Goal: Transaction & Acquisition: Book appointment/travel/reservation

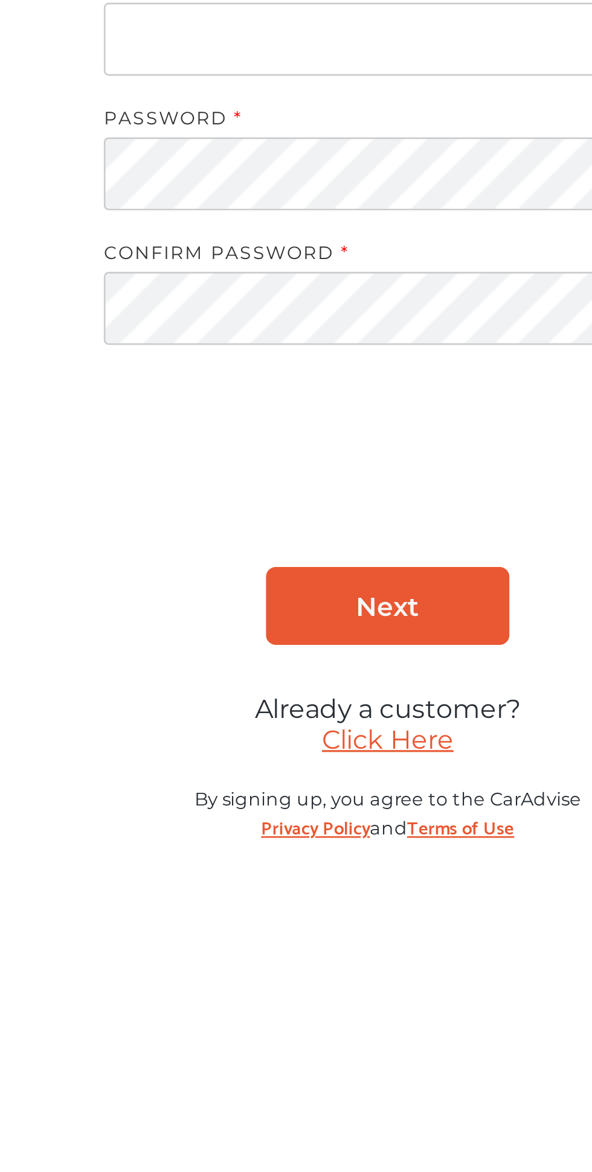
click at [458, 828] on link "Click Here" at bounding box center [444, 822] width 49 height 11
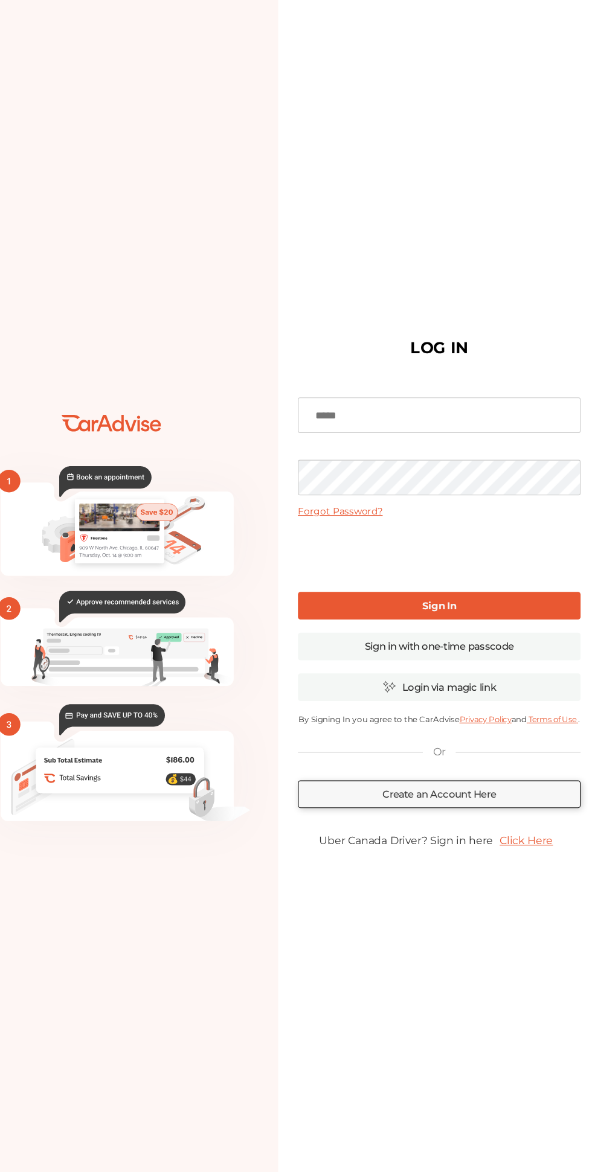
scroll to position [24, 0]
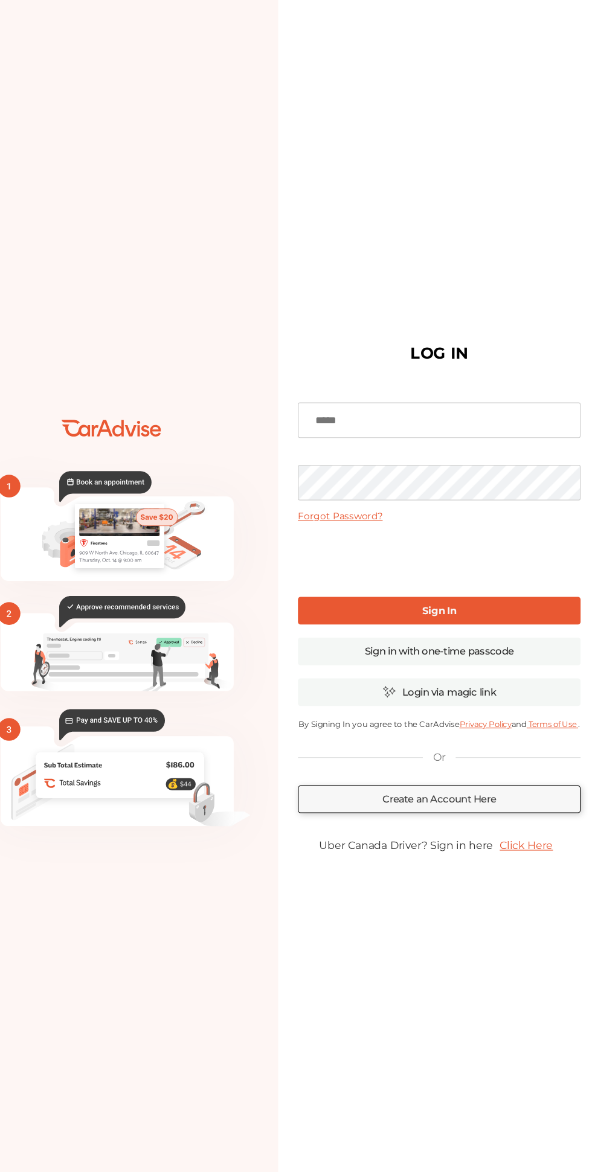
click at [466, 412] on input at bounding box center [444, 396] width 260 height 33
type input "*"
type input "**********"
click at [558, 584] on link "Sign In" at bounding box center [444, 571] width 260 height 25
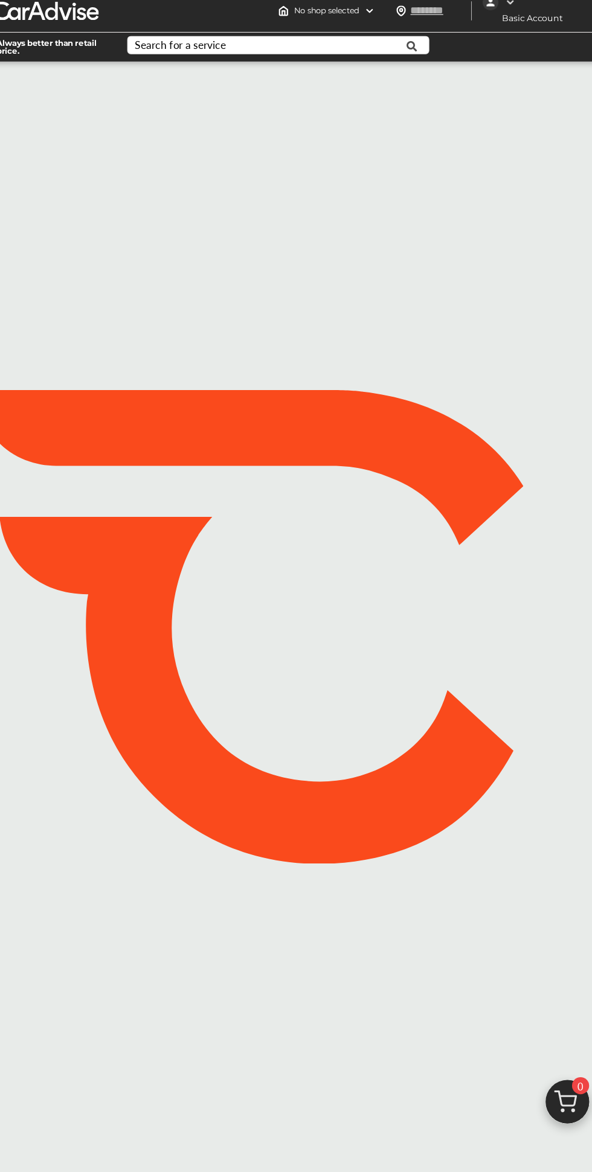
type input "*****"
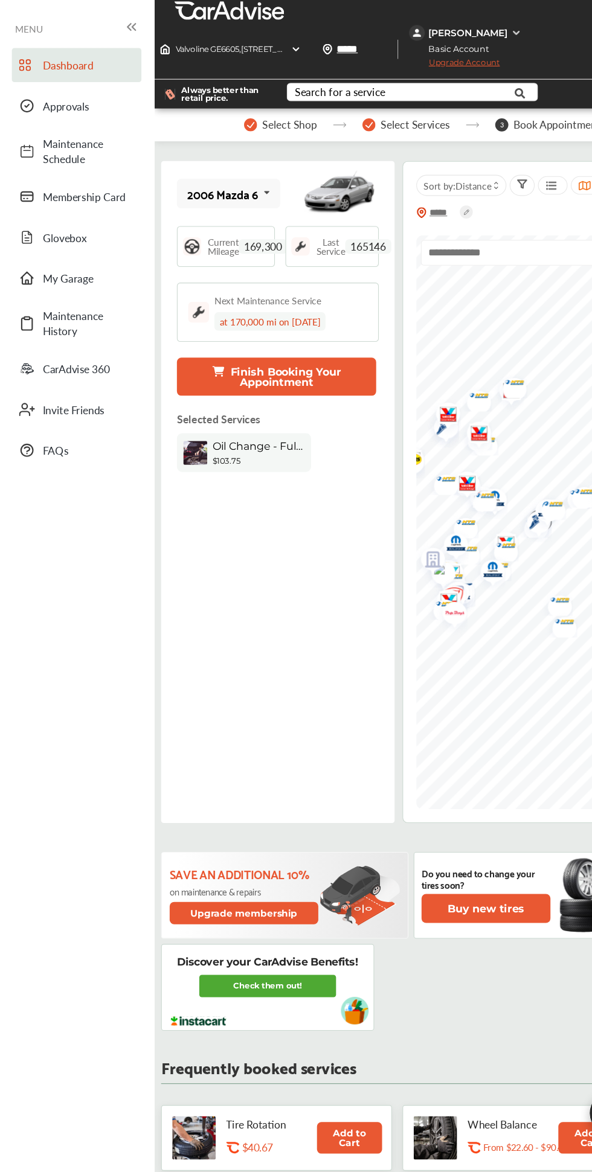
click at [235, 239] on div "Current Mileage 169,300" at bounding box center [207, 226] width 90 height 37
click at [213, 232] on span "Current Mileage" at bounding box center [205, 226] width 28 height 17
click at [245, 176] on icon at bounding box center [245, 177] width 21 height 26
click at [244, 569] on div "2006 Mazda 6 2006 Mazda 6 Current Mileage 169,300 Last Service 165146 Next Main…" at bounding box center [255, 452] width 214 height 608
click at [213, 232] on span "Current Mileage" at bounding box center [205, 226] width 28 height 17
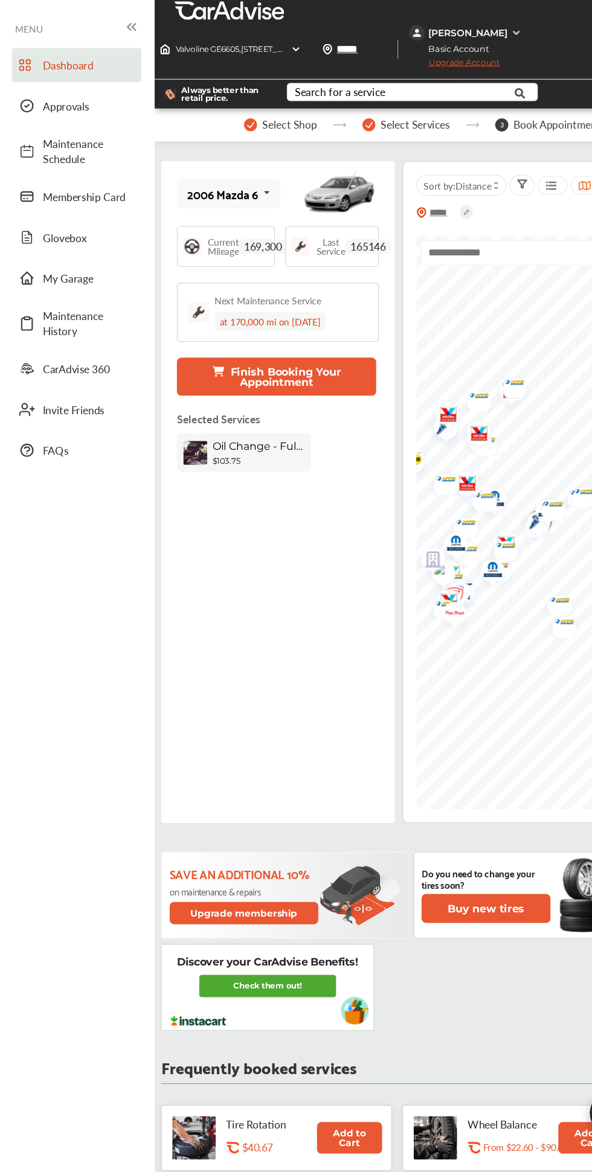
click at [261, 413] on span "Oil Change - Full-synthetic" at bounding box center [237, 409] width 85 height 11
click at [80, 97] on span "Approvals" at bounding box center [81, 98] width 85 height 14
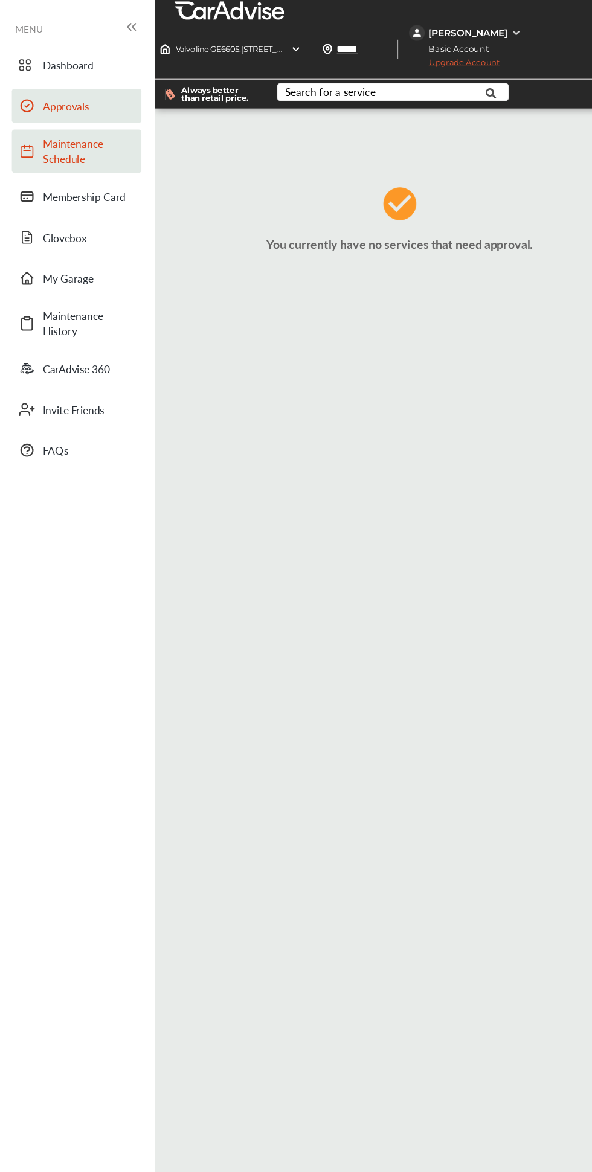
click at [84, 142] on span "Maintenance Schedule" at bounding box center [81, 139] width 85 height 28
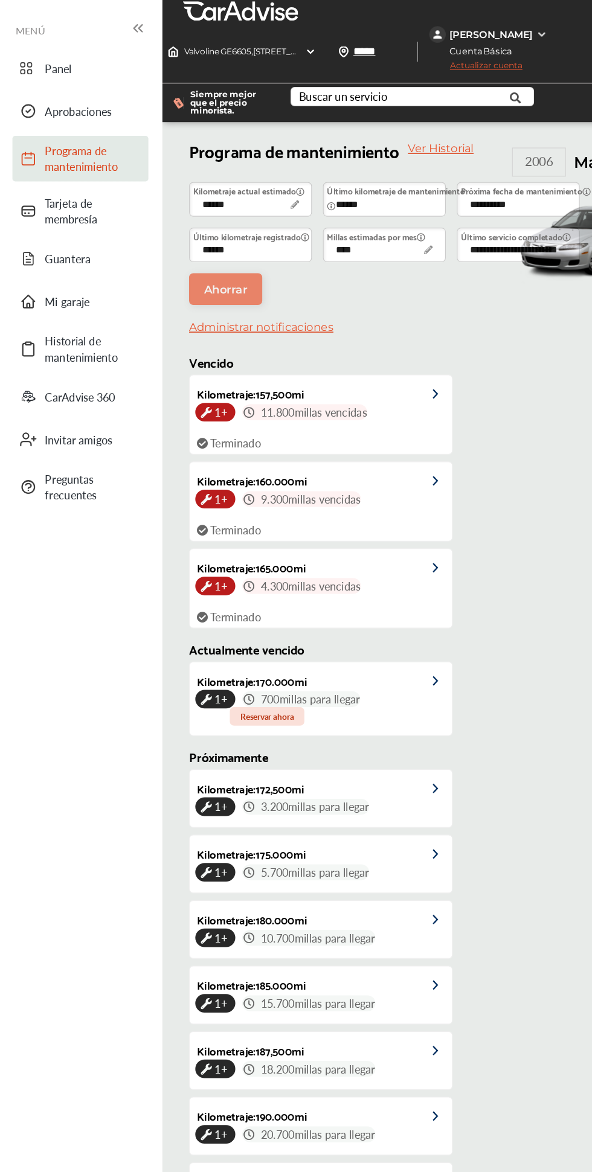
click at [40, 653] on ul "Panel Aprobaciones Programa de mantenimiento Tarjeta de membresía [GEOGRAPHIC_D…" at bounding box center [71, 681] width 130 height 1286
click at [98, 184] on span "Tarjeta de membresía" at bounding box center [81, 185] width 85 height 28
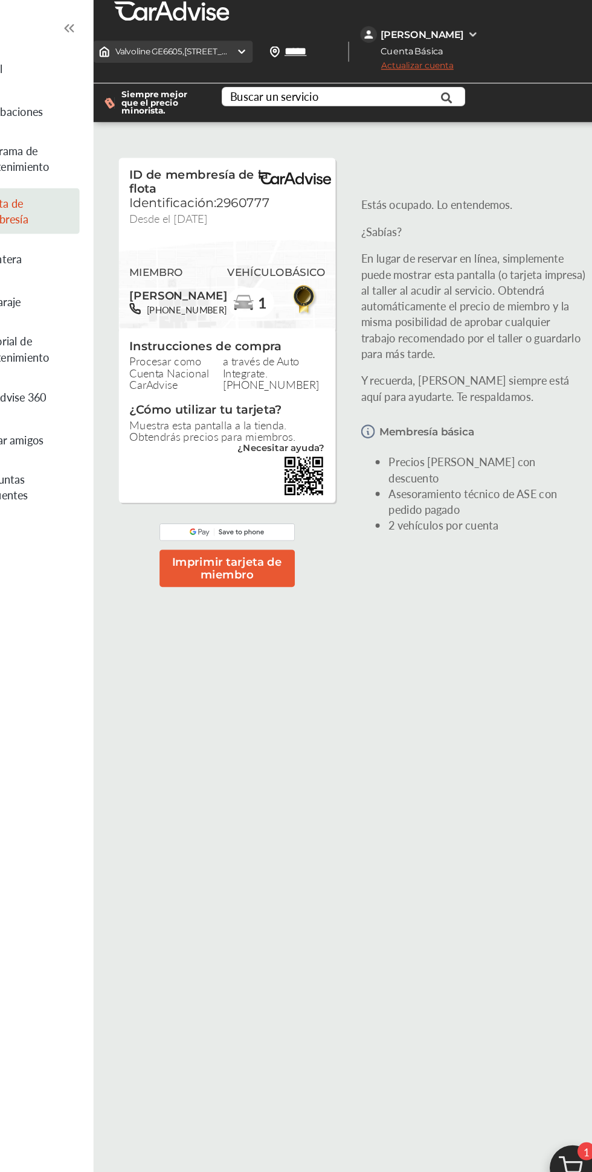
click at [254, 49] on font "[STREET_ADDRESS] ," at bounding box center [258, 44] width 73 height 9
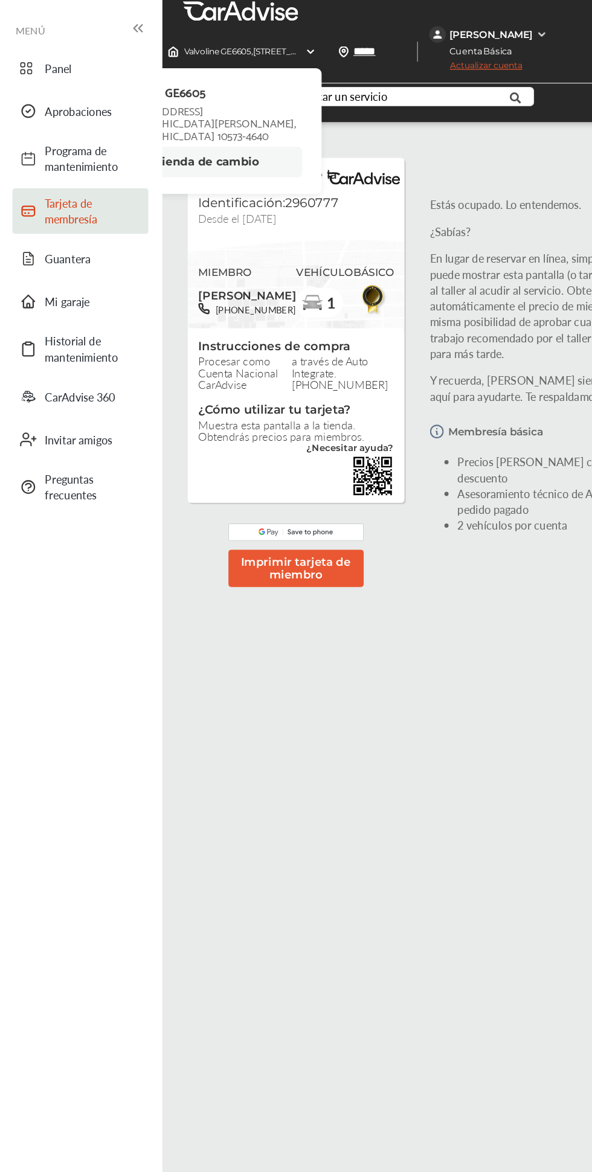
click at [280, 650] on div "ID de membresía de la flota Identificación:2960777 Desde el [DATE] MIEMBRO [PER…" at bounding box center [367, 632] width 450 height 1051
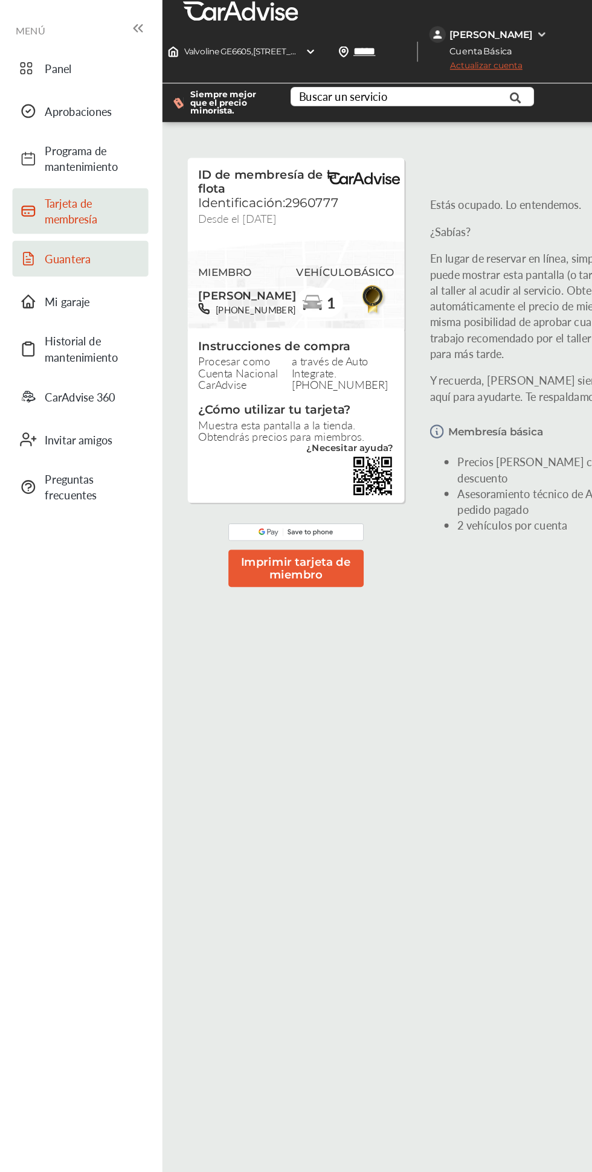
click at [115, 236] on link "Guantera" at bounding box center [70, 226] width 119 height 31
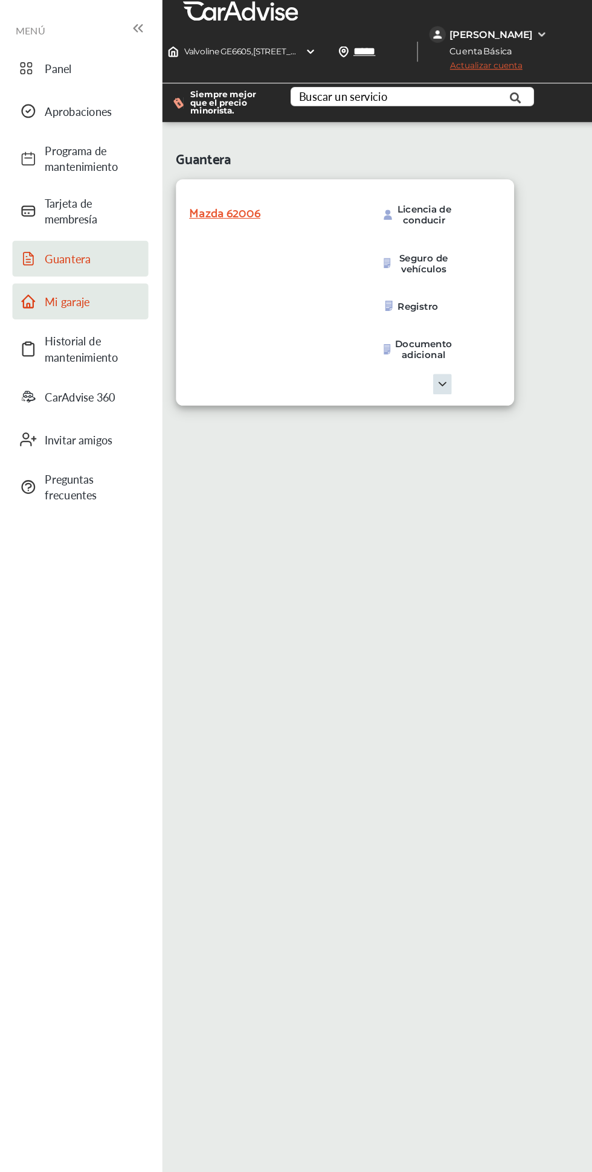
click at [111, 269] on span "Mi garaje" at bounding box center [81, 264] width 85 height 14
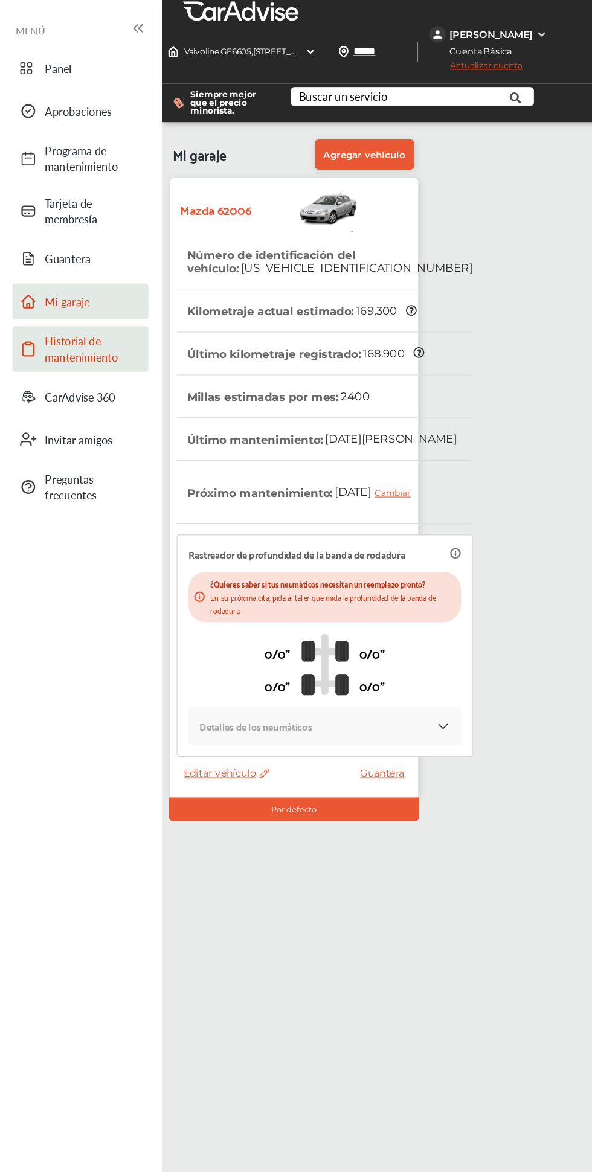
click at [89, 308] on font "Historial de mantenimiento" at bounding box center [71, 306] width 64 height 28
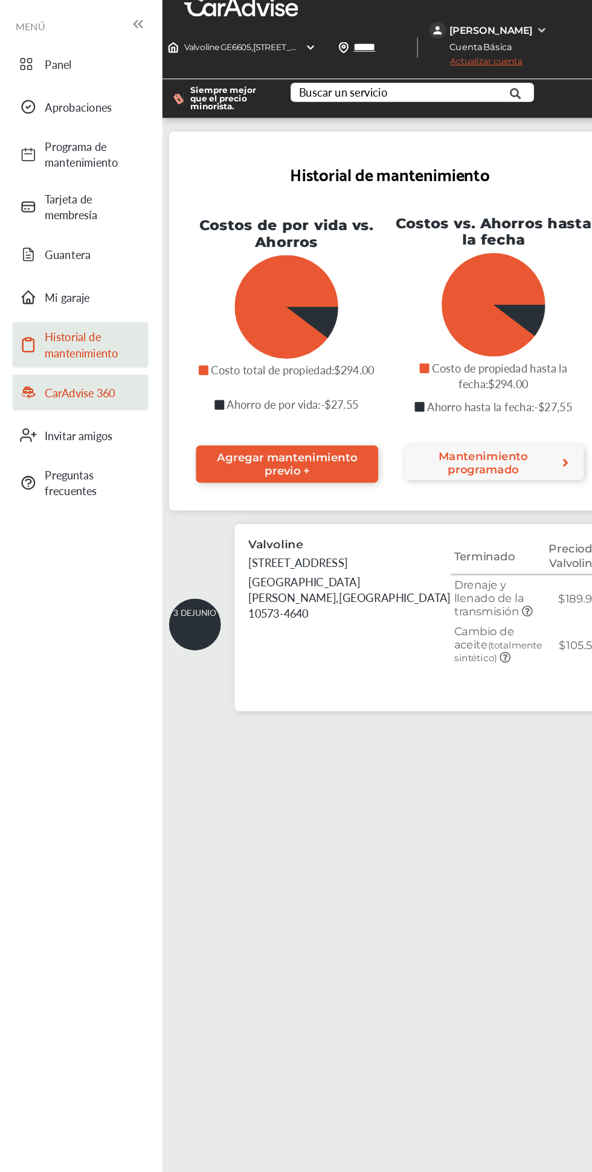
click at [90, 342] on font "CarAdvise 360" at bounding box center [70, 348] width 62 height 14
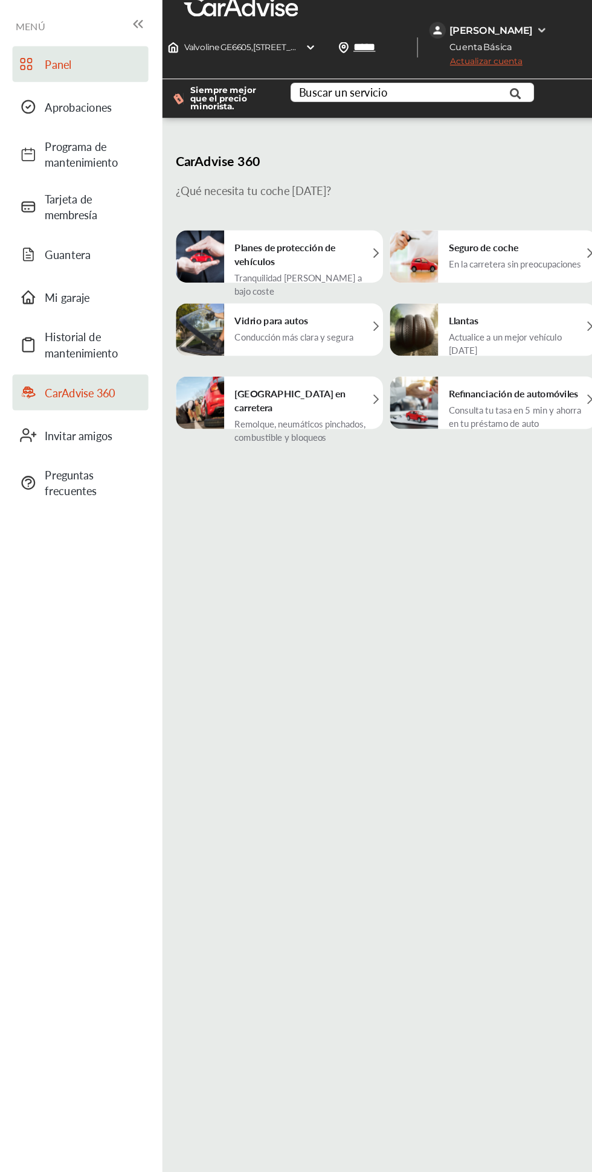
click at [101, 57] on span "Panel" at bounding box center [81, 60] width 85 height 14
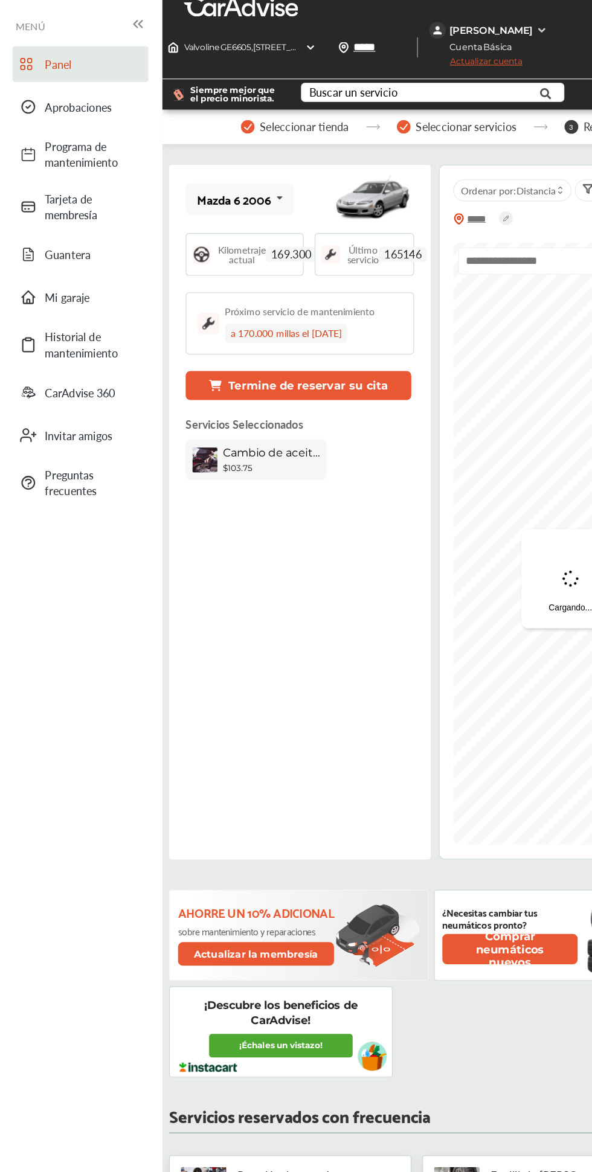
click at [313, 345] on font "Termine de reservar su cita" at bounding box center [269, 341] width 139 height 11
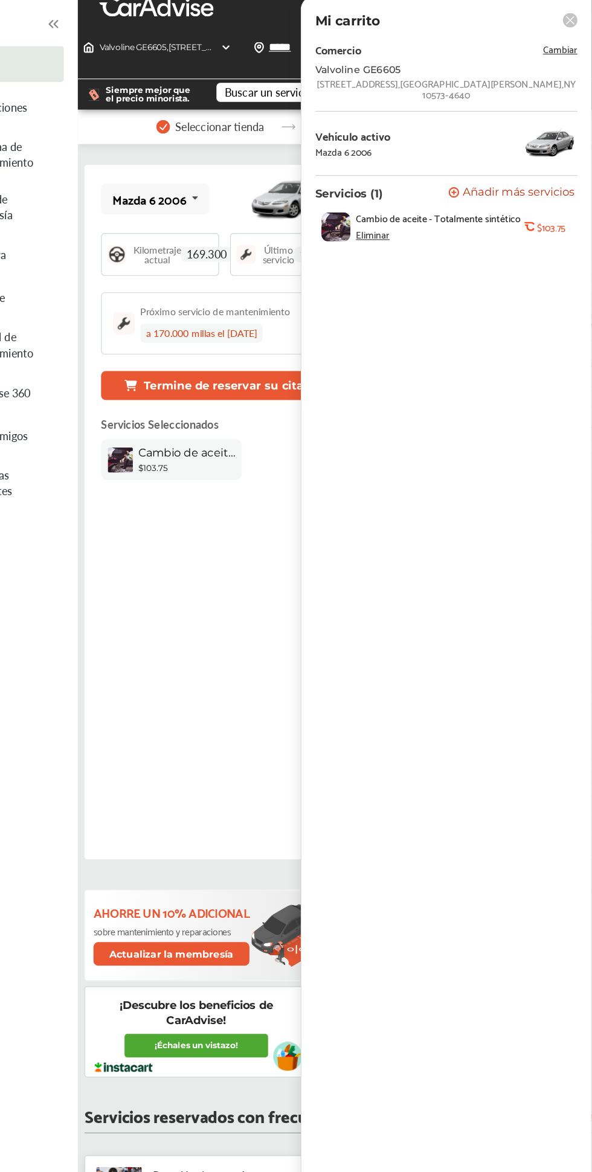
click at [406, 202] on font "Eliminar" at bounding box center [400, 209] width 30 height 14
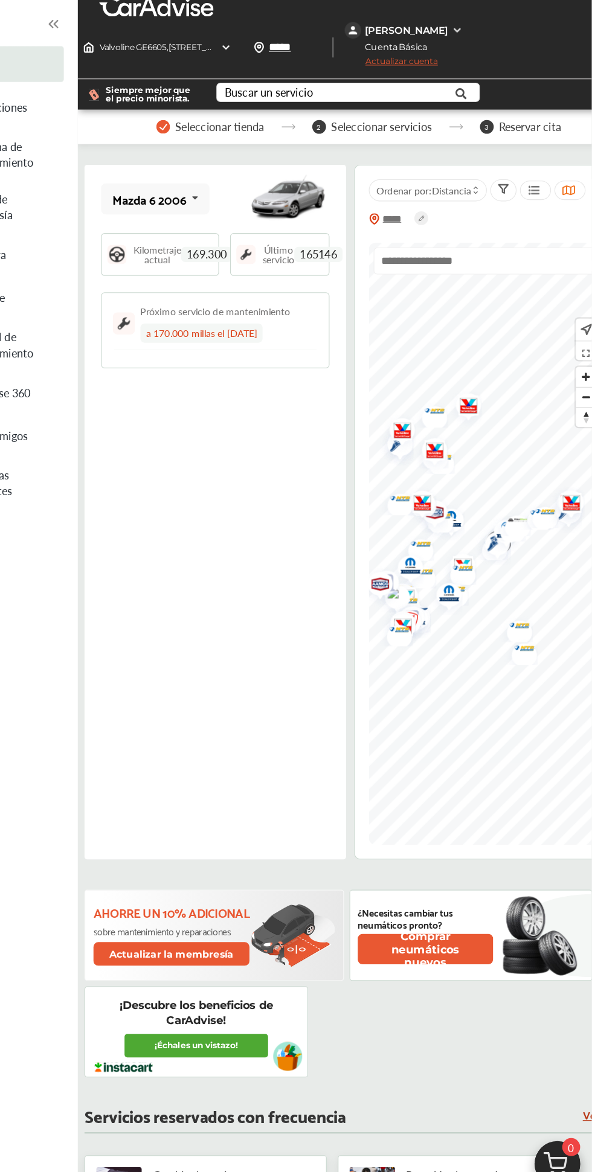
click at [306, 392] on div "Mazda 6 2006 Mazda 6 2006 Kilometraje actual 169.300 Último servicio 165146 Pró…" at bounding box center [262, 452] width 229 height 608
click at [299, 293] on font "a 170.000 millas el [DATE]" at bounding box center [250, 295] width 97 height 12
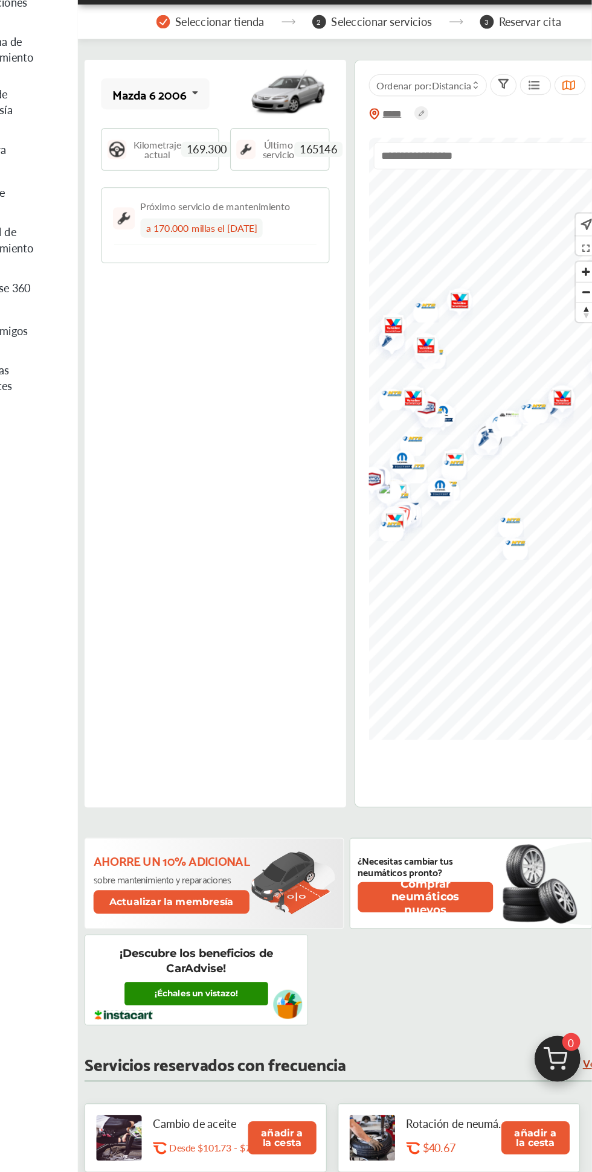
click at [283, 969] on link "¡Échales un vistazo!" at bounding box center [246, 965] width 126 height 21
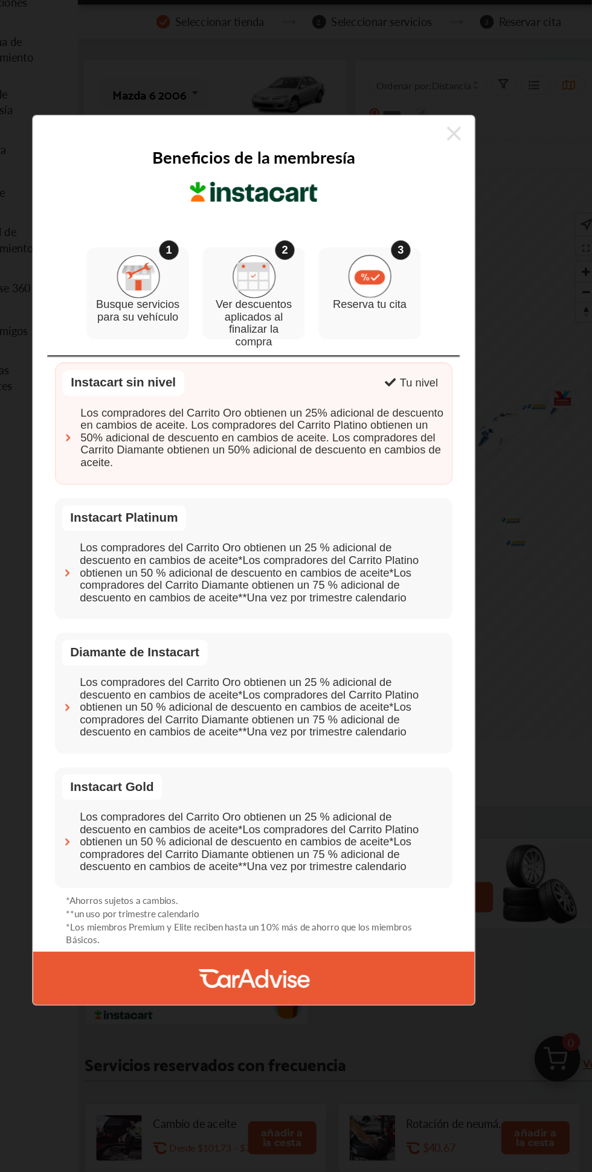
click at [372, 505] on font "Los compradores del Carrito Oro obtienen un 25% adicional de descuento en cambi…" at bounding box center [303, 479] width 318 height 54
click at [438, 452] on div "Tu nivel" at bounding box center [433, 436] width 59 height 32
click at [378, 505] on font "Los compradores del Carrito Oro obtienen un 25% adicional de descuento en cambi…" at bounding box center [303, 479] width 318 height 54
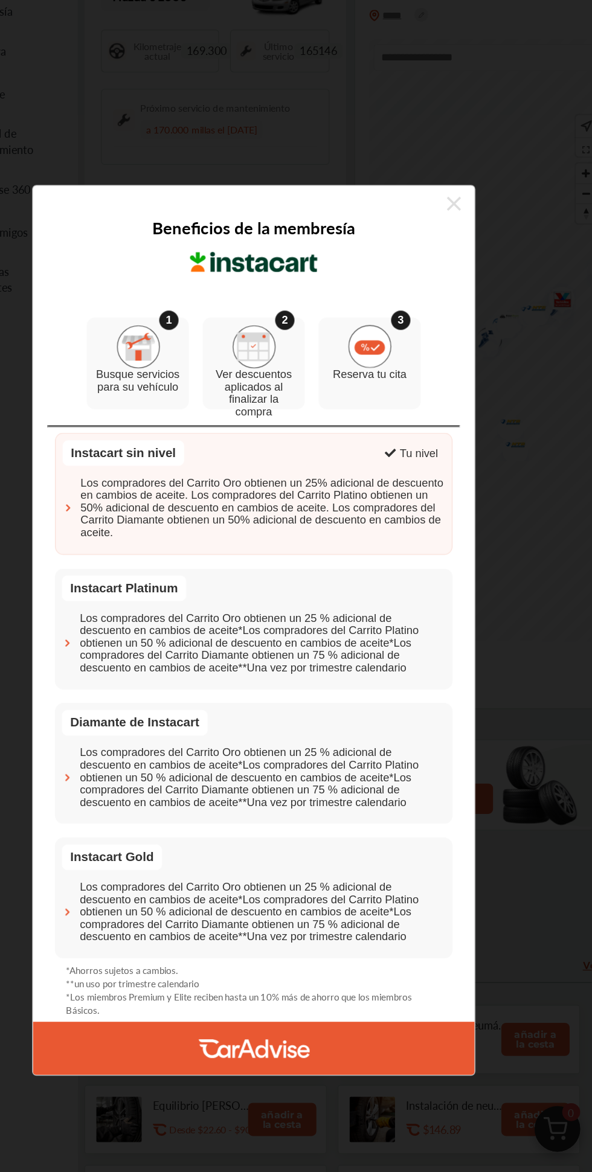
scroll to position [147, 0]
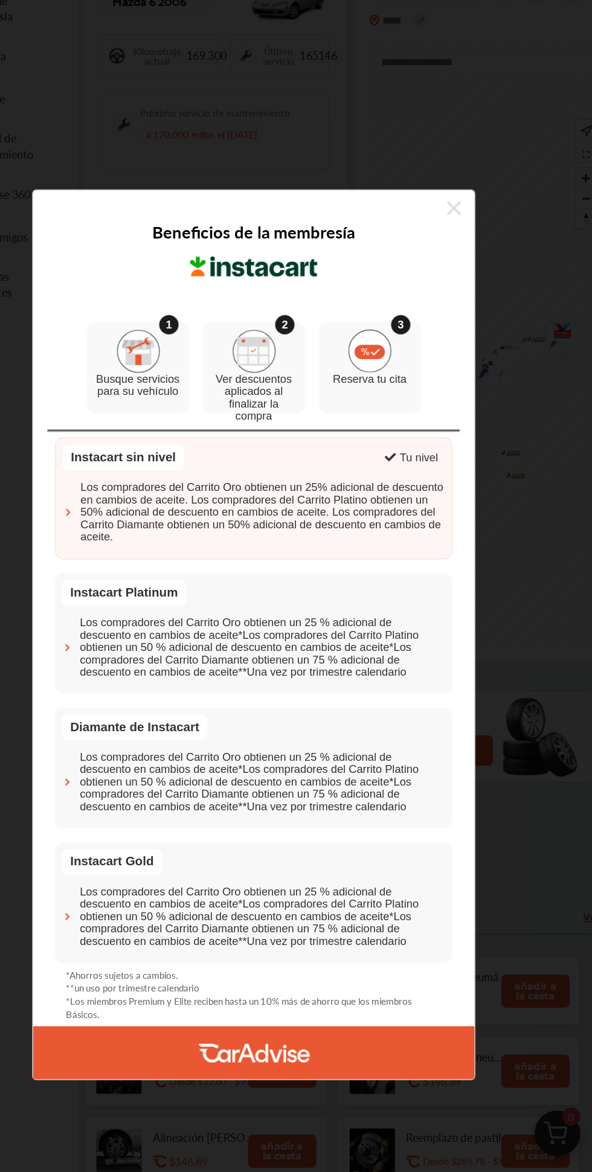
click at [149, 479] on font "Los compradores del Carrito Oro obtienen un 25% adicional de descuento en cambi…" at bounding box center [303, 479] width 318 height 54
click at [194, 436] on div "Instacart sin nivel" at bounding box center [182, 431] width 106 height 22
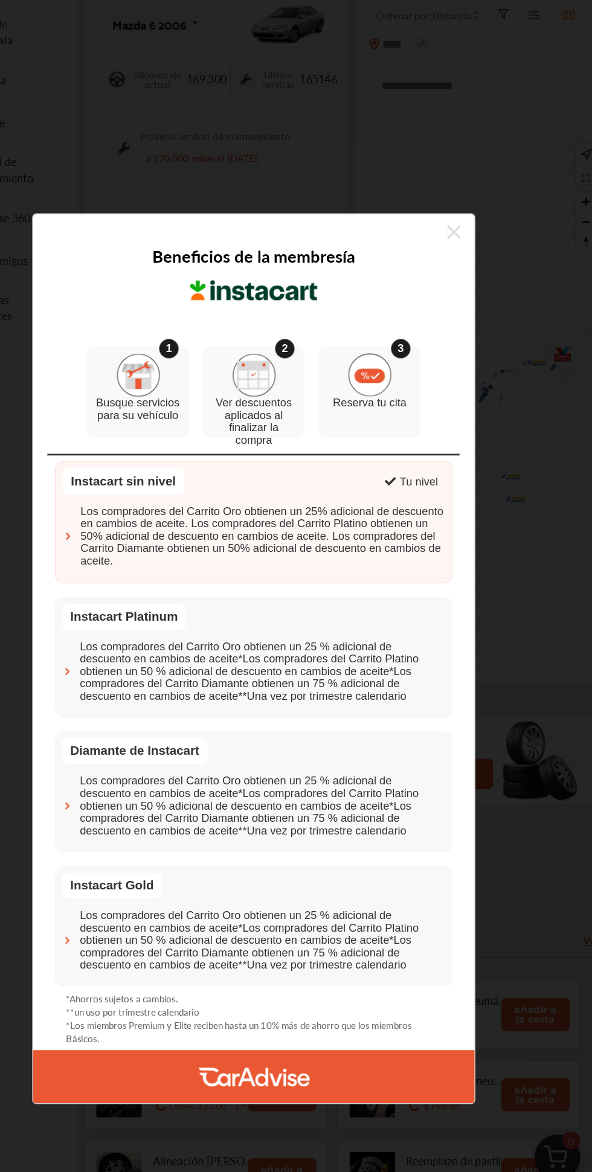
scroll to position [143, 0]
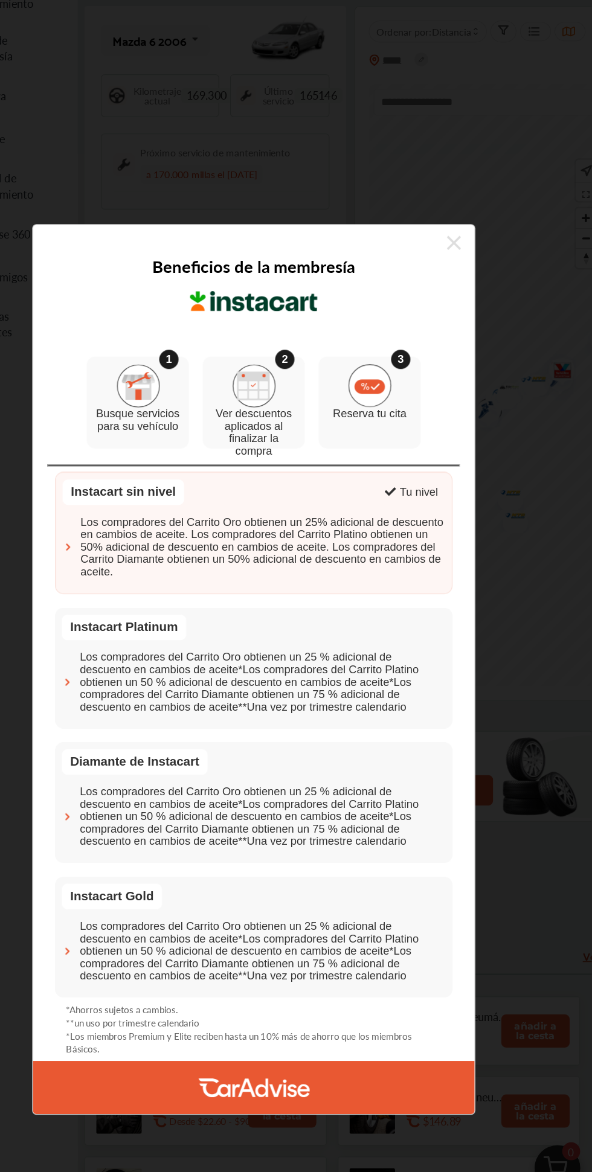
click at [184, 707] on font "Los compradores del Carrito Oro obtienen un 25 % adicional de descuento en camb…" at bounding box center [292, 715] width 296 height 54
click at [179, 679] on div "Diamante de Instacart Los compradores del Carrito Oro obtienen un 25 % adiciona…" at bounding box center [296, 703] width 348 height 106
click at [541, 621] on div "Beneficios de la membresía 1 Busque servicios para su vehículo 2 Ver descuentos…" at bounding box center [296, 586] width 592 height 1172
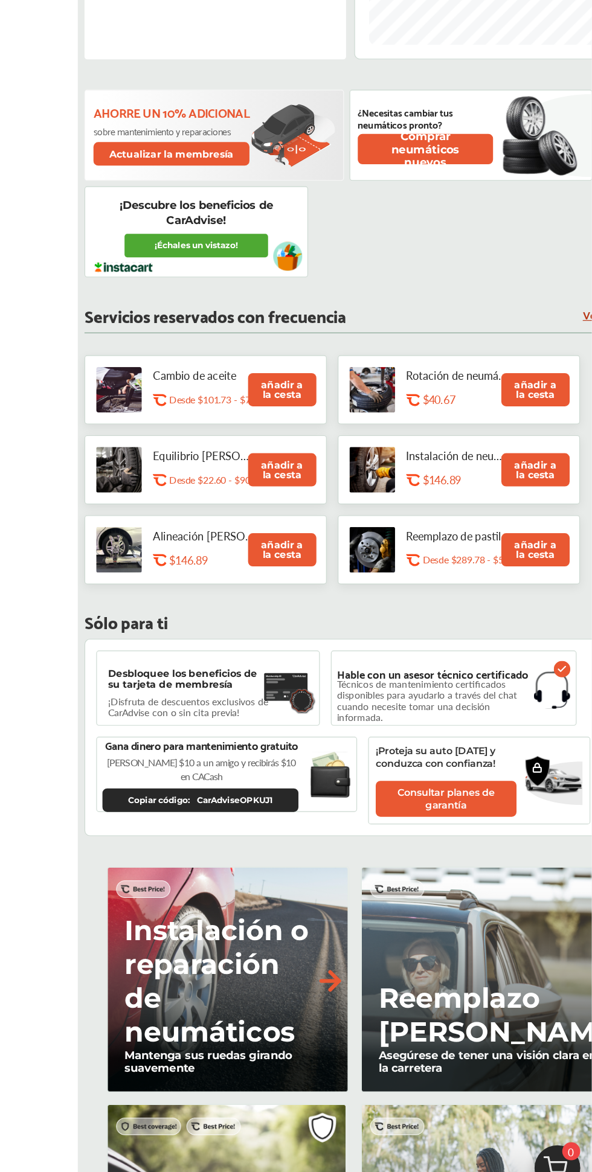
scroll to position [704, 0]
click at [320, 345] on font "añadir a la cesta" at bounding box center [321, 341] width 37 height 19
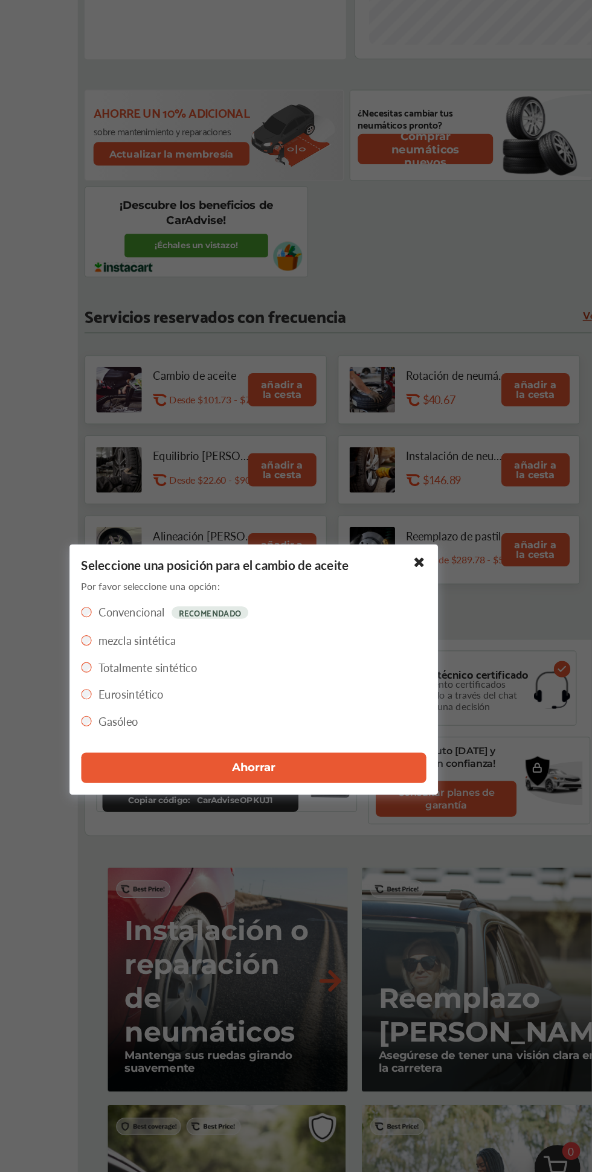
click at [245, 590] on font "Totalmente sintético" at bounding box center [203, 584] width 86 height 14
click at [382, 672] on button "Ahorrar" at bounding box center [296, 672] width 302 height 27
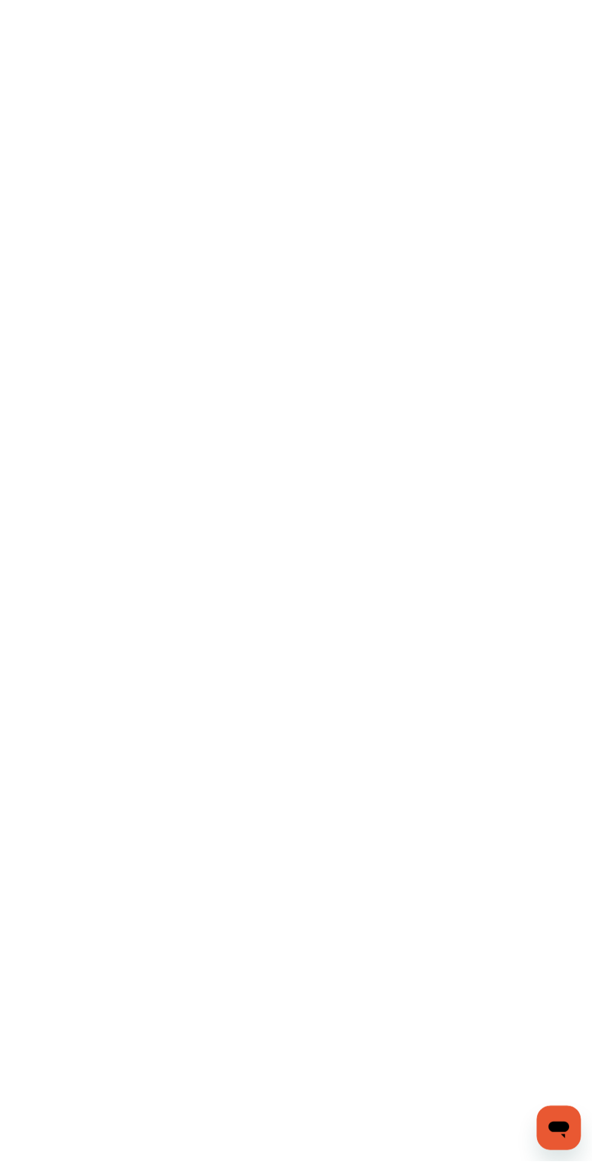
scroll to position [0, 0]
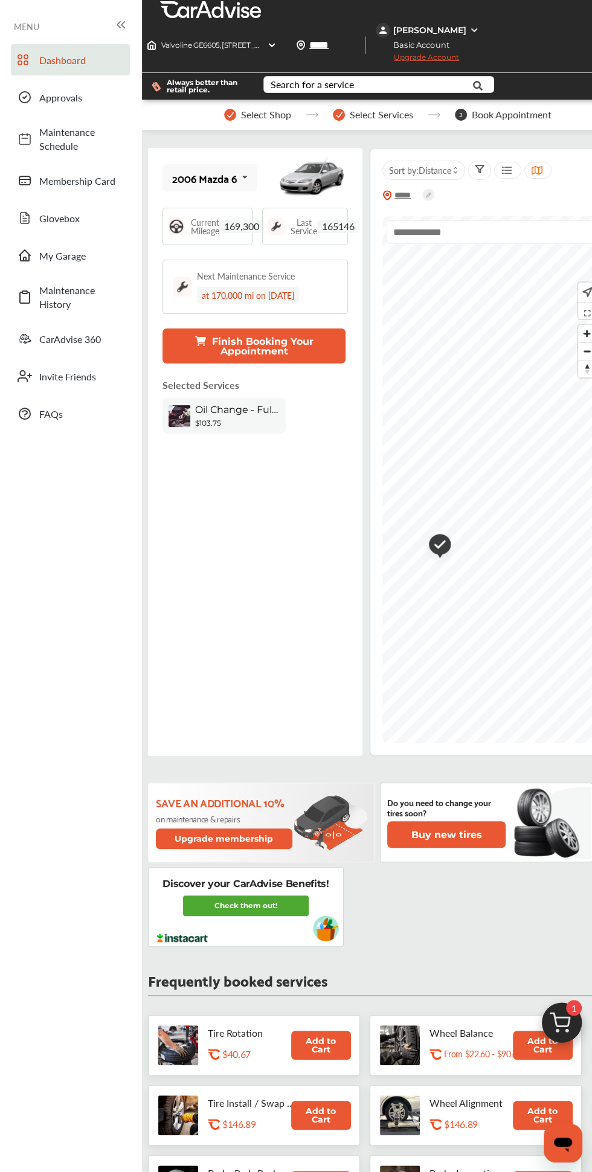
click at [301, 341] on button "Finish Booking Your Appointment" at bounding box center [253, 345] width 183 height 35
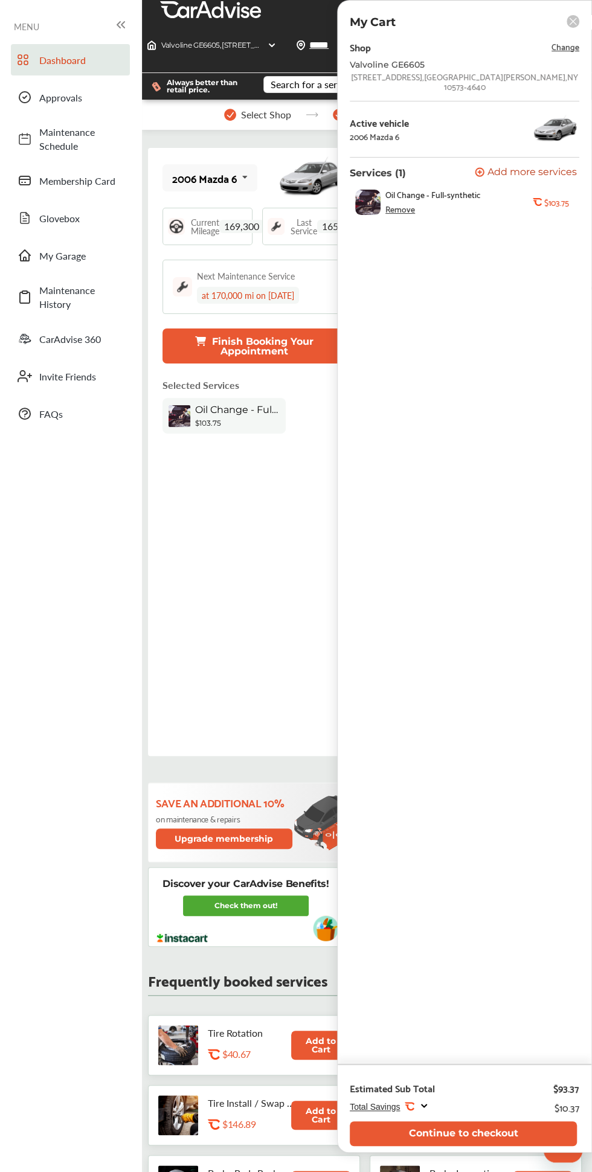
click at [431, 1106] on div "Total Savings .st0{fill:#FA4A1C;} $10.37" at bounding box center [464, 1107] width 229 height 16
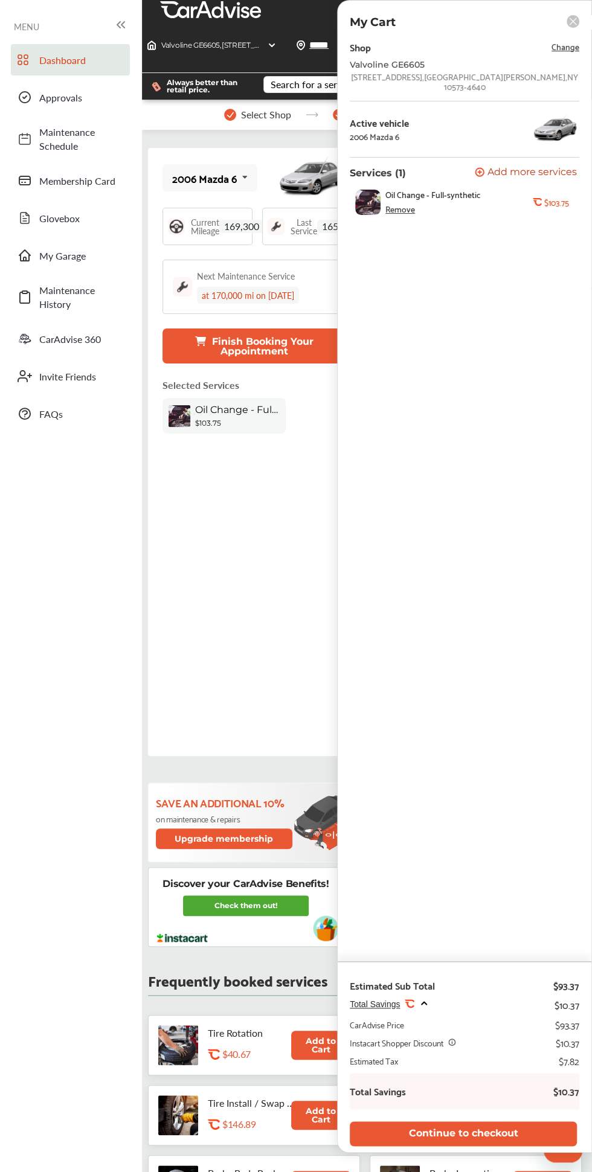
click at [453, 1042] on icon at bounding box center [452, 1041] width 8 height 8
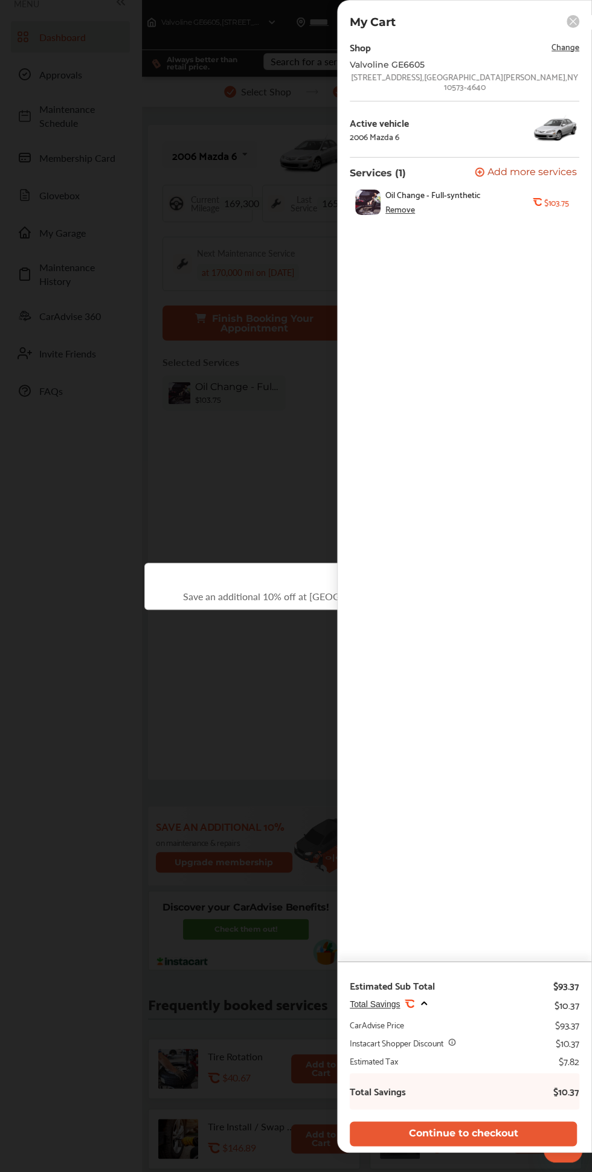
scroll to position [24, 0]
click at [163, 952] on div "Save an additional 10% off at Valvoline!" at bounding box center [296, 586] width 592 height 1172
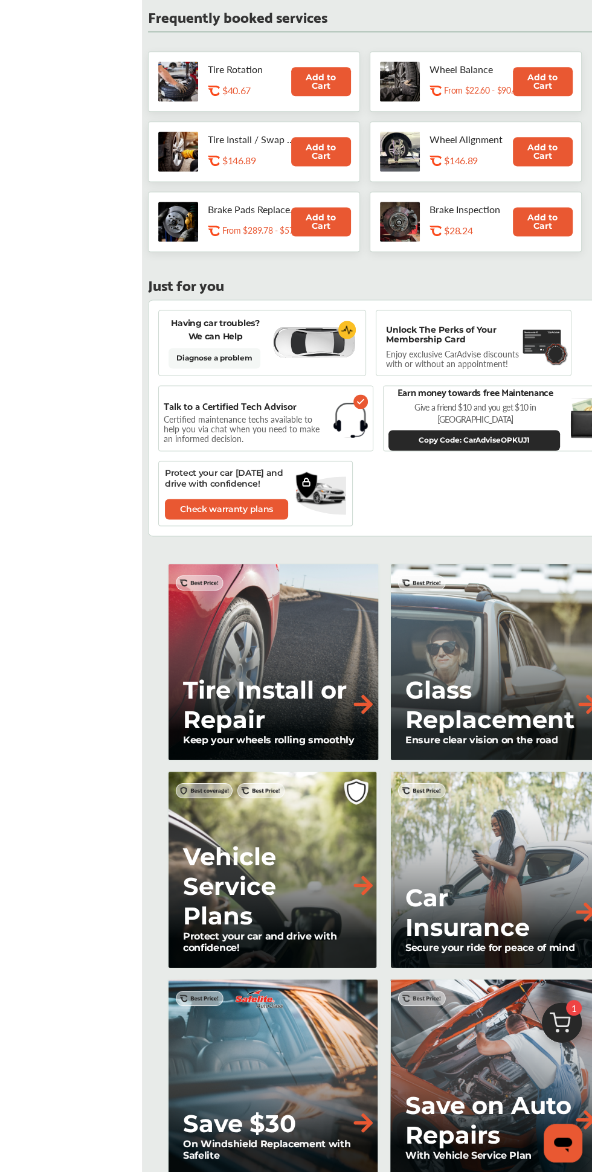
scroll to position [1017, 0]
